Goal: Transaction & Acquisition: Book appointment/travel/reservation

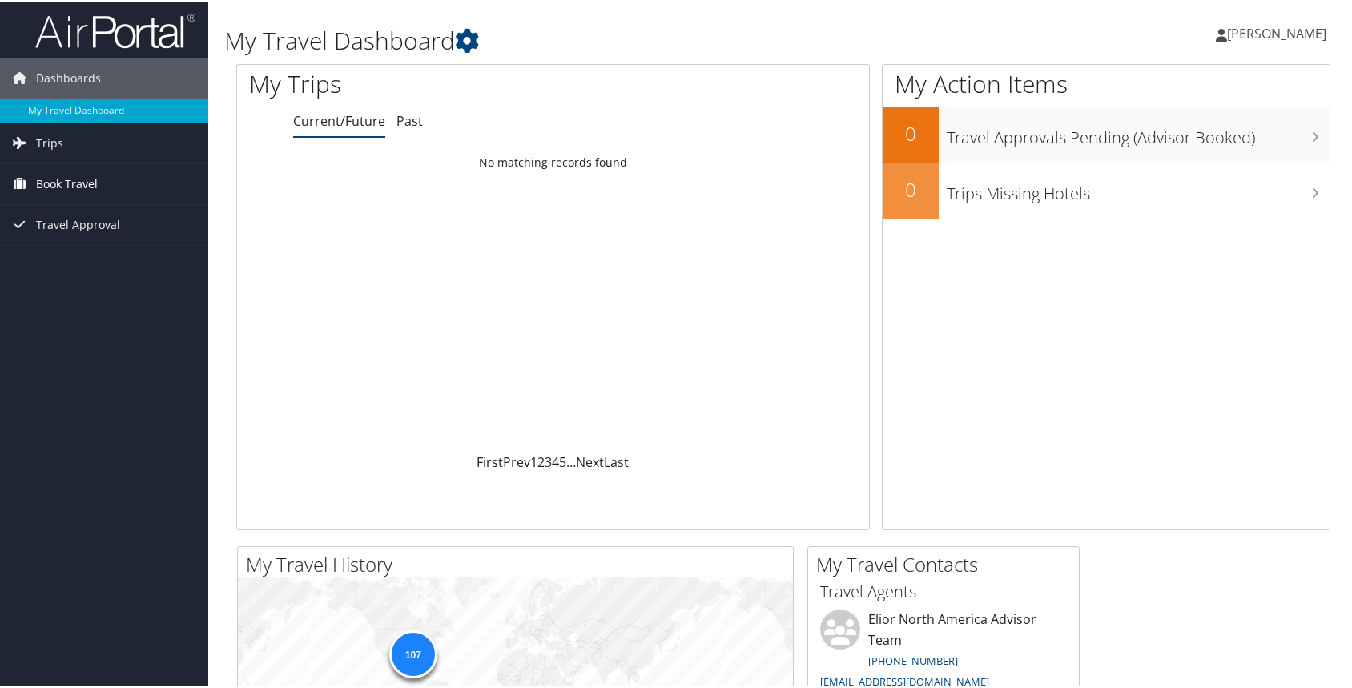
click at [95, 171] on span "Book Travel" at bounding box center [67, 183] width 62 height 40
click at [80, 258] on link "Book/Manage Online Trips" at bounding box center [104, 263] width 208 height 24
click at [135, 256] on link "Book/Manage Online Trips" at bounding box center [104, 263] width 208 height 24
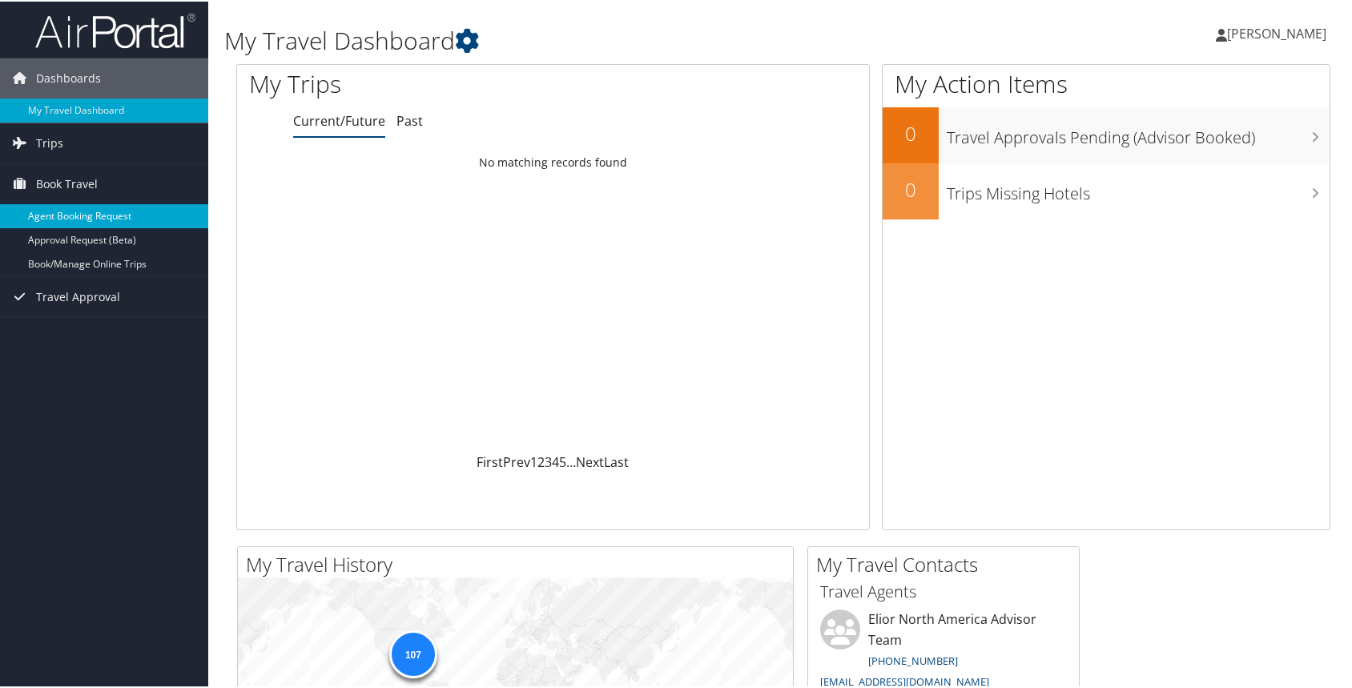
click at [103, 213] on link "Agent Booking Request" at bounding box center [104, 215] width 208 height 24
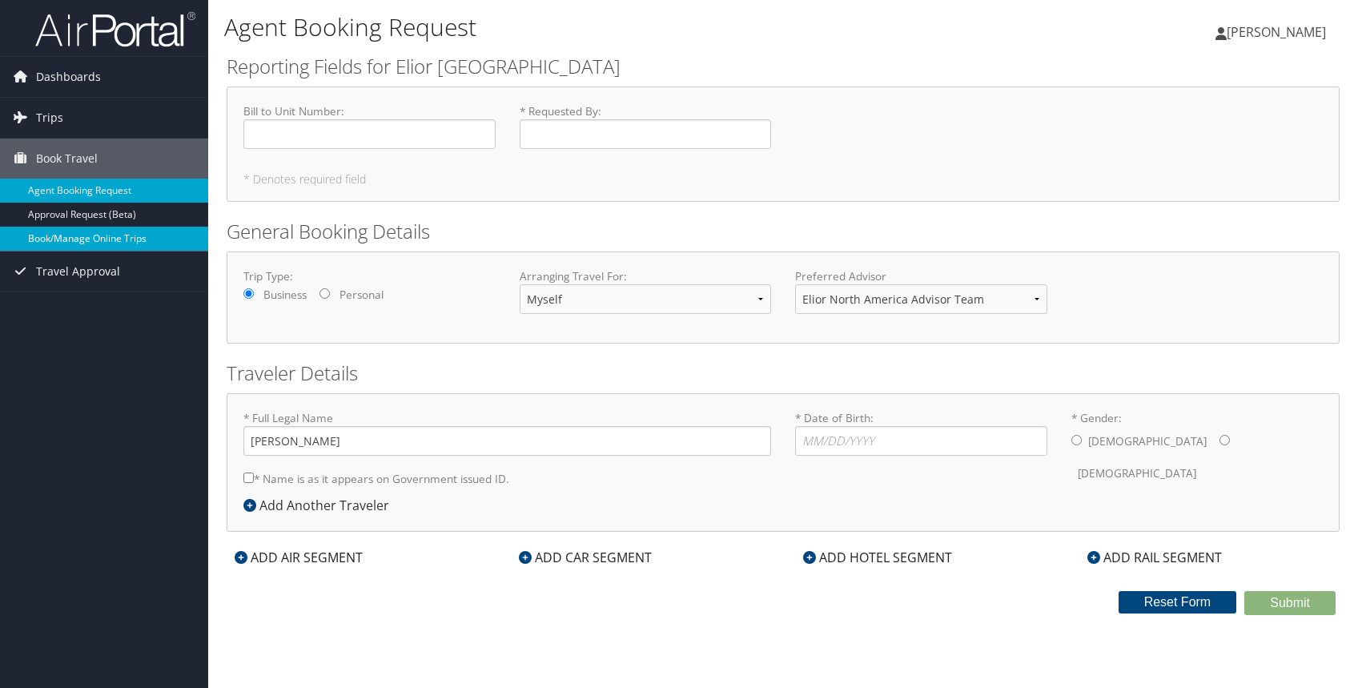
click at [76, 232] on link "Book/Manage Online Trips" at bounding box center [104, 239] width 208 height 24
click at [89, 232] on link "Book/Manage Online Trips" at bounding box center [104, 239] width 208 height 24
